Goal: Information Seeking & Learning: Learn about a topic

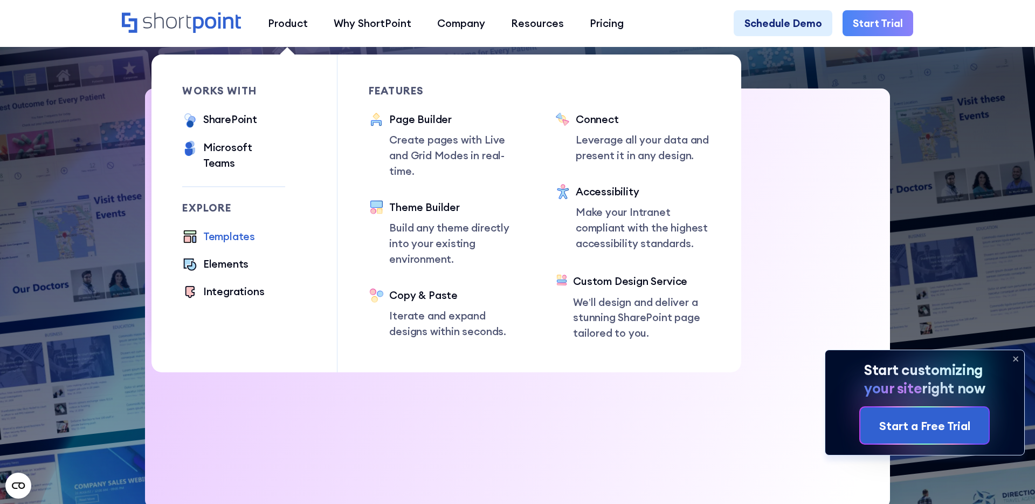
scroll to position [337, 0]
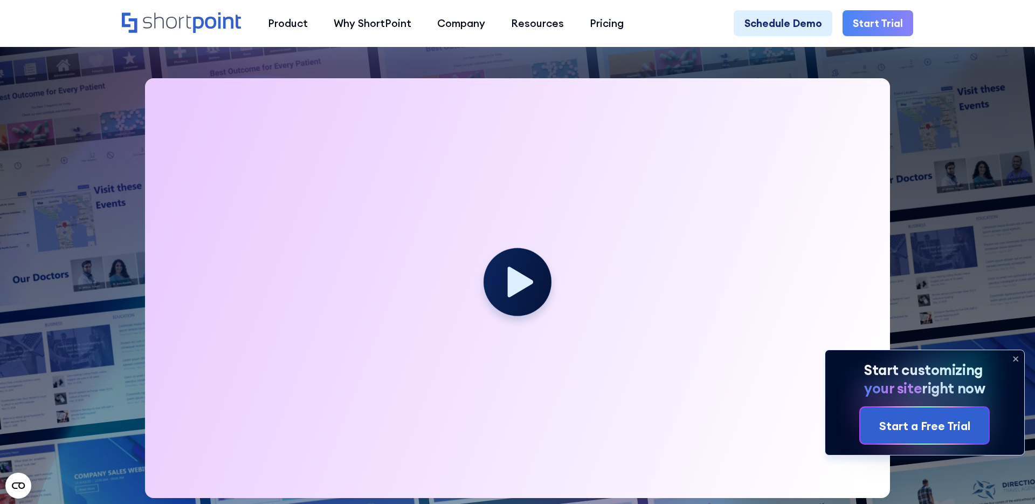
click at [39, 324] on img at bounding box center [491, 3] width 1087 height 681
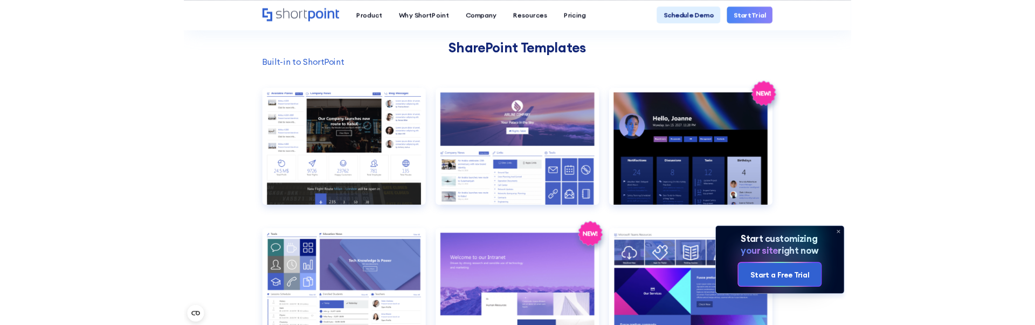
scroll to position [1107, 0]
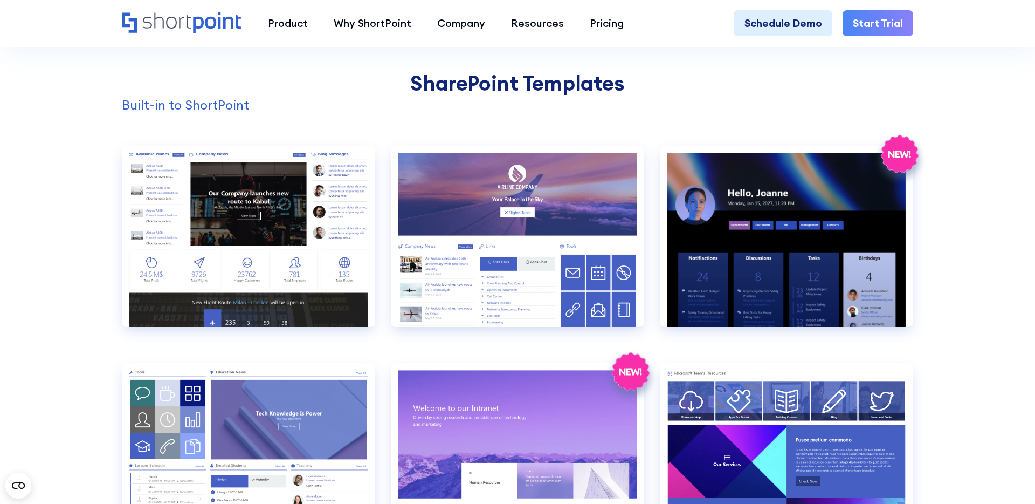
scroll to position [1131, 0]
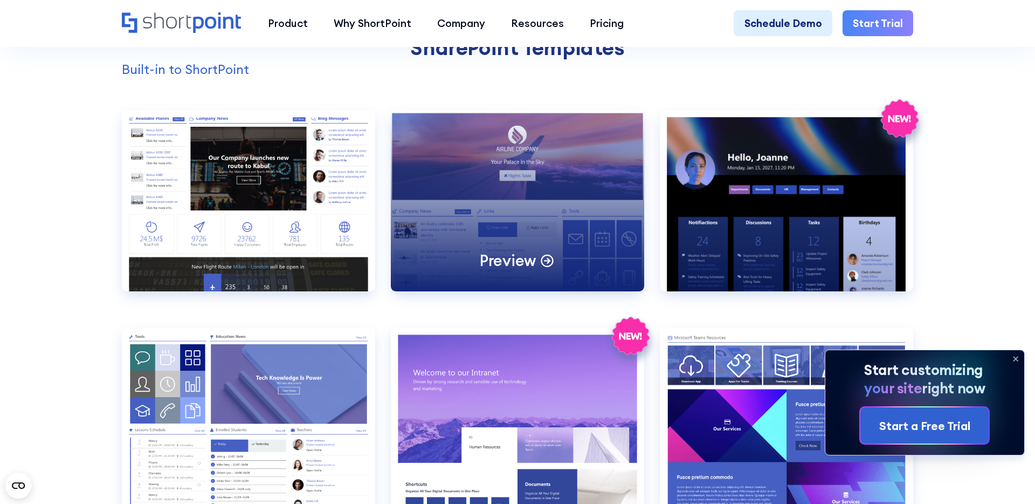
click at [533, 273] on div "Preview" at bounding box center [517, 200] width 253 height 181
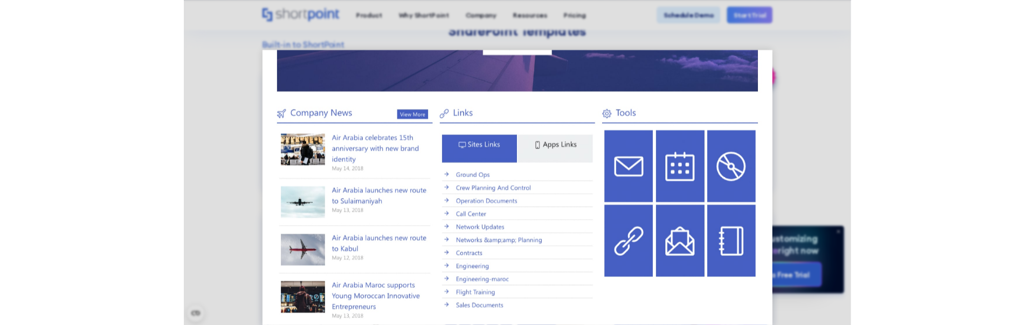
scroll to position [247, 0]
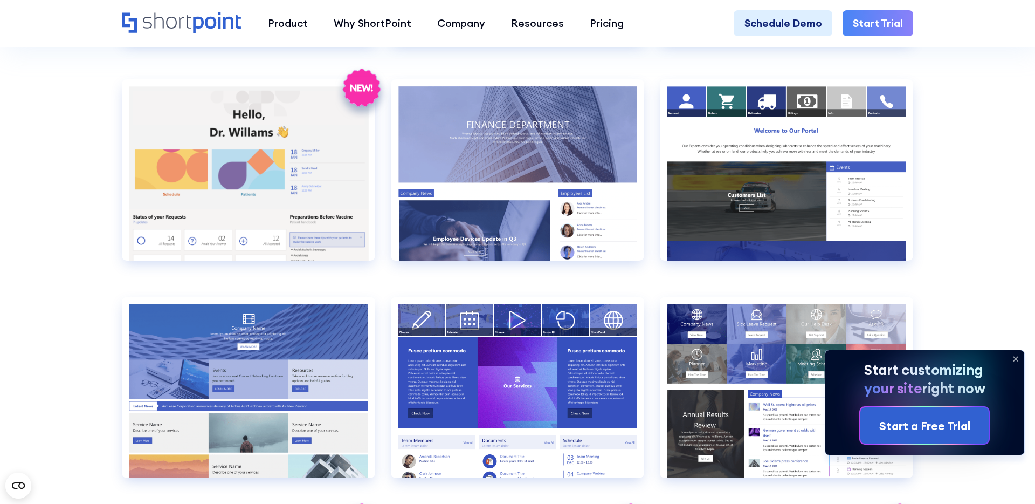
scroll to position [2265, 0]
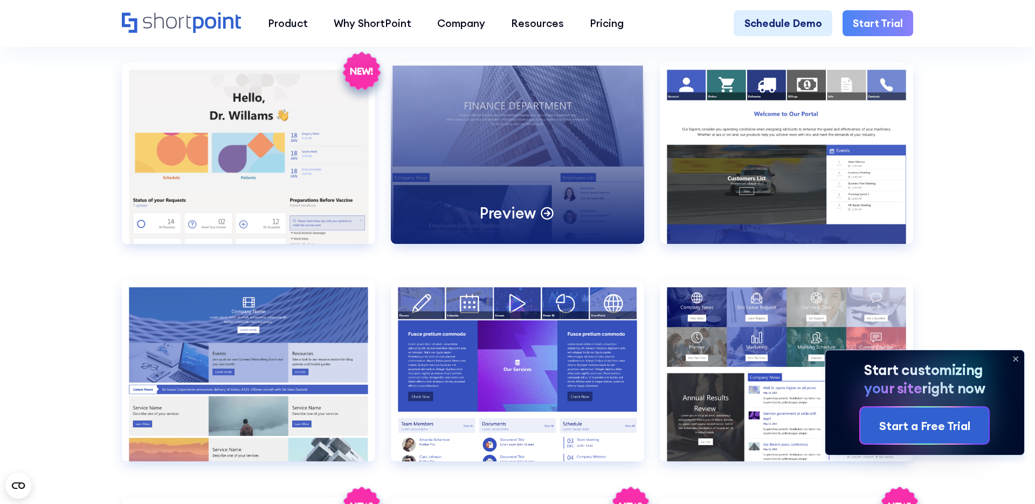
click at [508, 165] on div "Preview" at bounding box center [517, 153] width 253 height 181
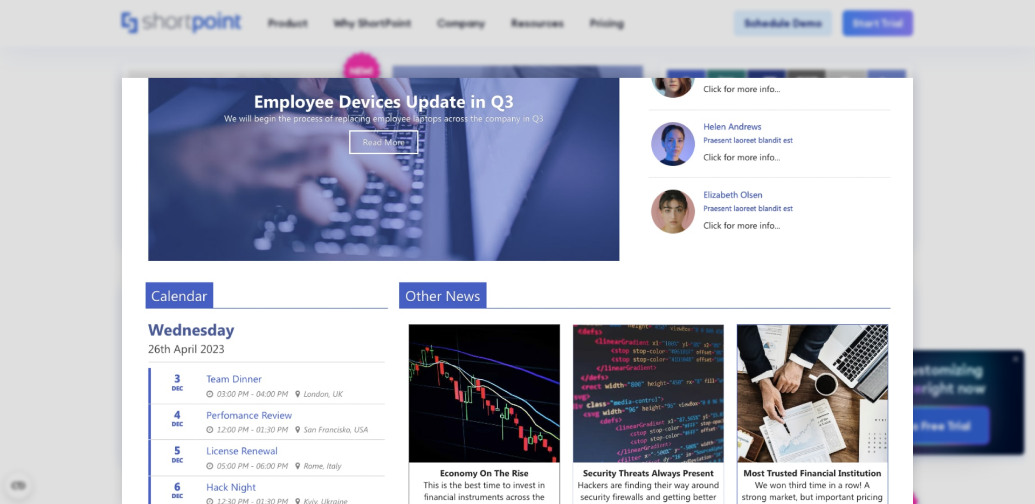
scroll to position [538, 0]
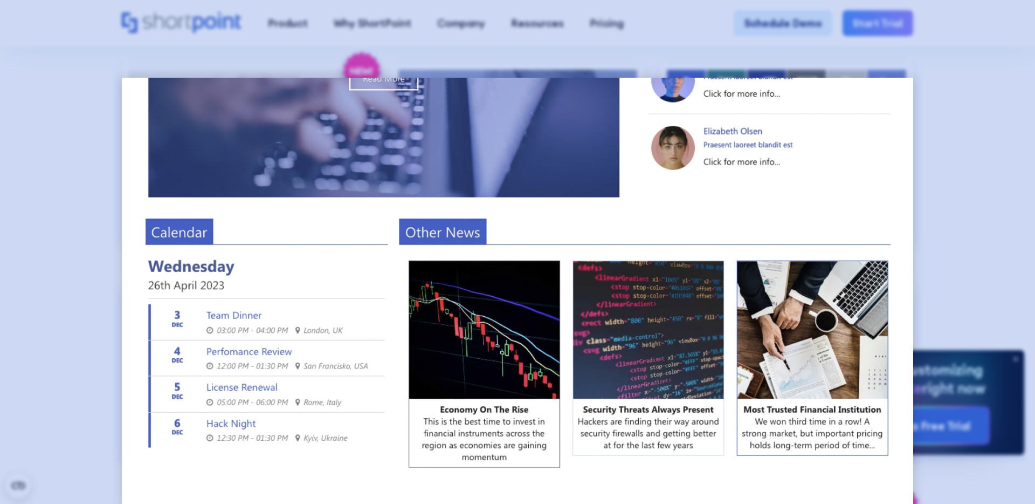
click at [81, 267] on div at bounding box center [517, 252] width 1035 height 504
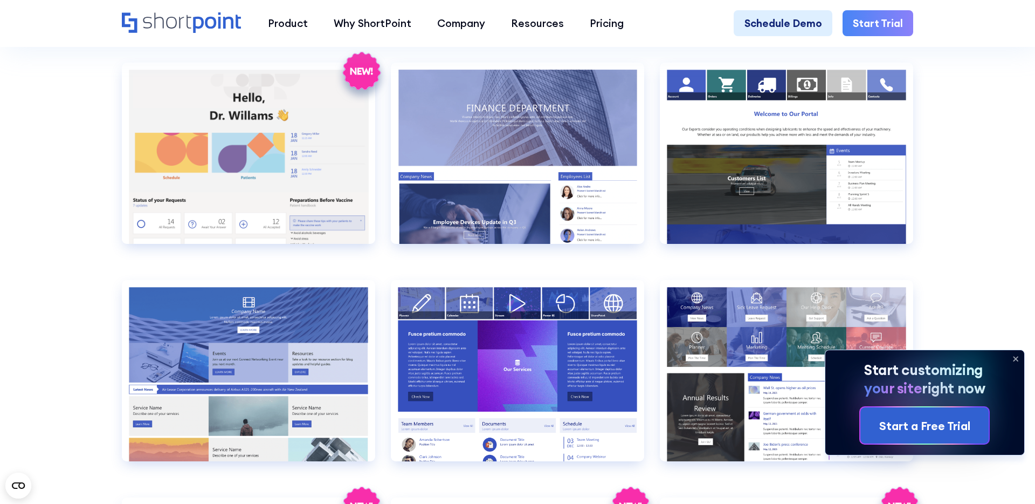
scroll to position [10, 0]
